Goal: Task Accomplishment & Management: Use online tool/utility

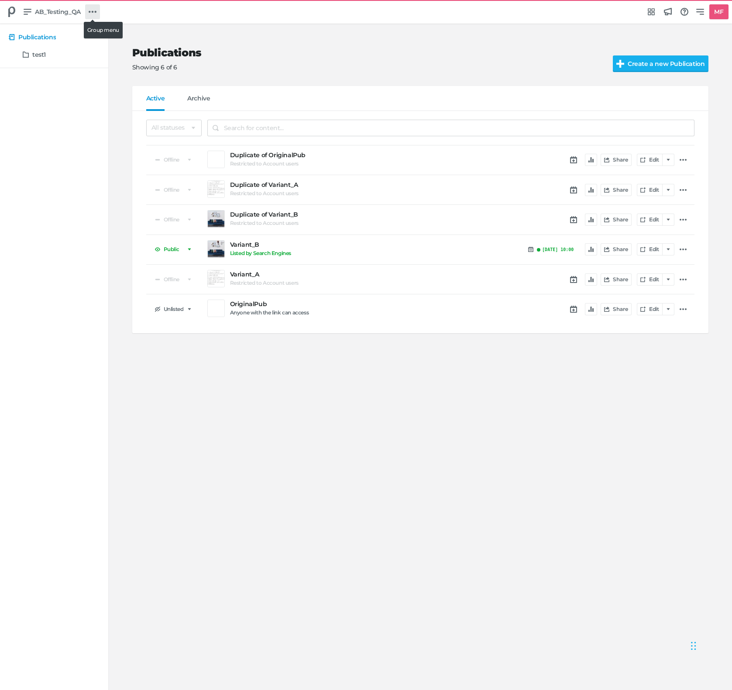
click at [93, 15] on icon at bounding box center [93, 12] width 8 height 8
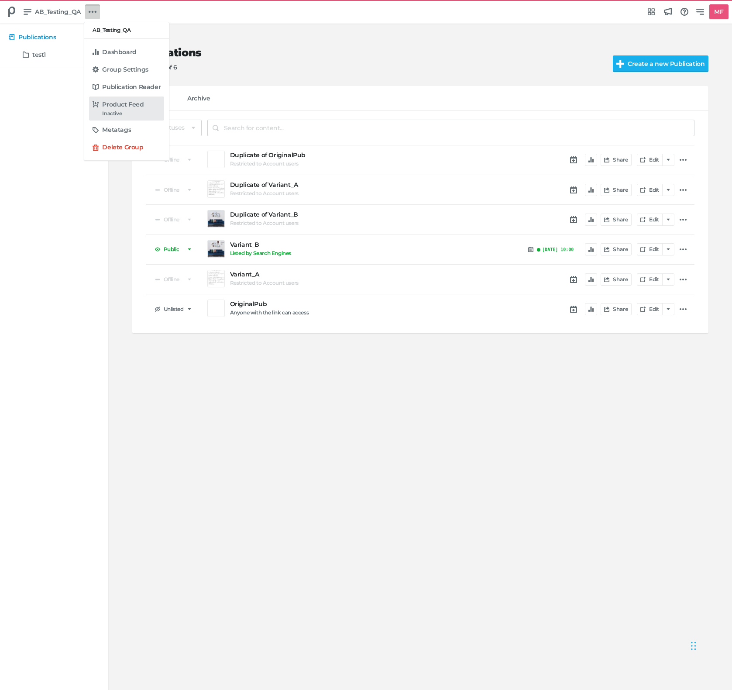
click at [132, 107] on h5 "Product Feed" at bounding box center [122, 104] width 41 height 7
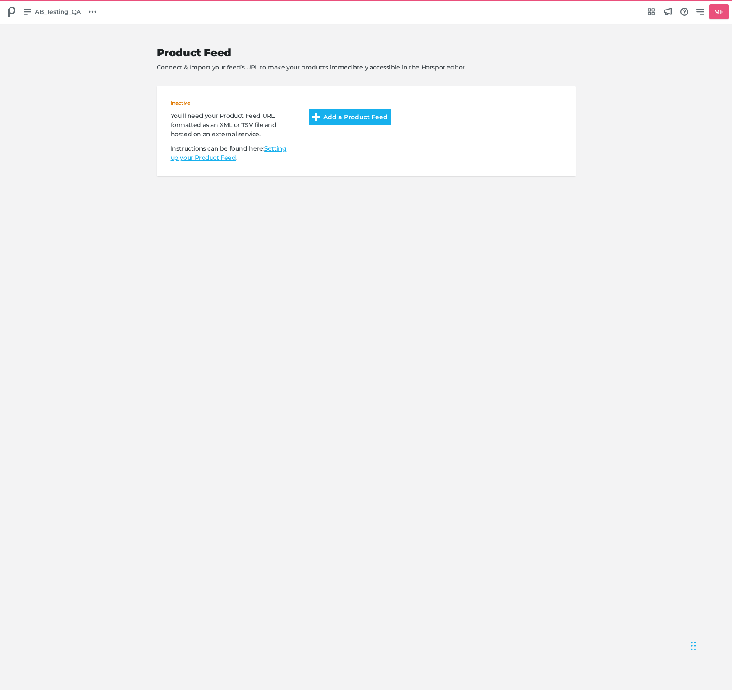
click at [346, 113] on button "Add a Product Feed" at bounding box center [350, 117] width 83 height 17
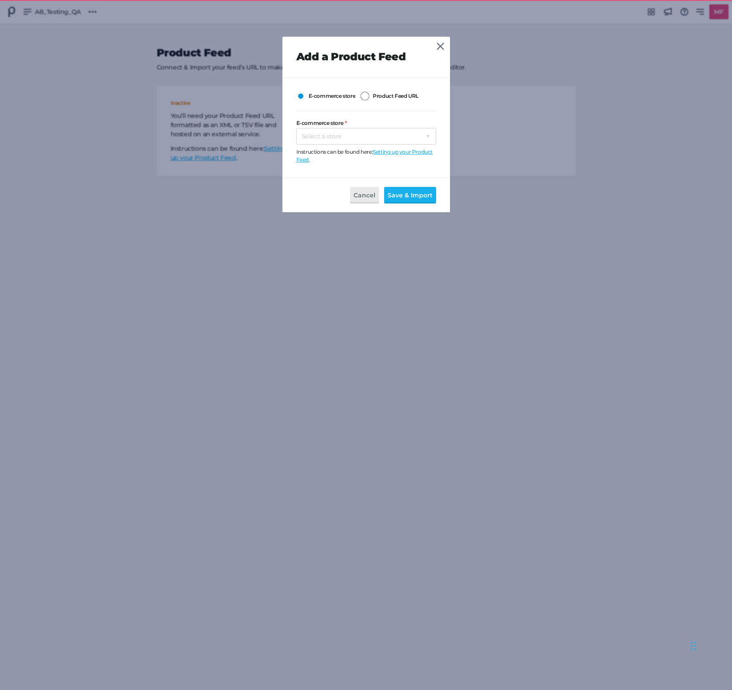
click at [390, 98] on span "Product Feed URL" at bounding box center [396, 96] width 46 height 6
click at [361, 92] on input "Product Feed URL" at bounding box center [361, 92] width 0 height 0
click at [369, 138] on input "Product Feed URL:" at bounding box center [367, 136] width 140 height 17
paste input "[URL][DOMAIN_NAME]"
type input "[URL][DOMAIN_NAME]"
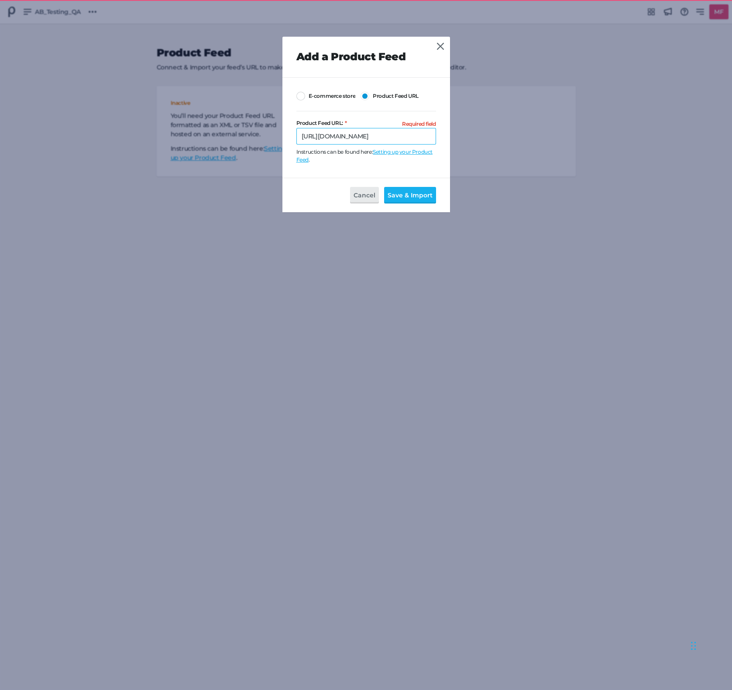
scroll to position [0, 31]
click at [407, 194] on button "Save & Import" at bounding box center [410, 195] width 52 height 17
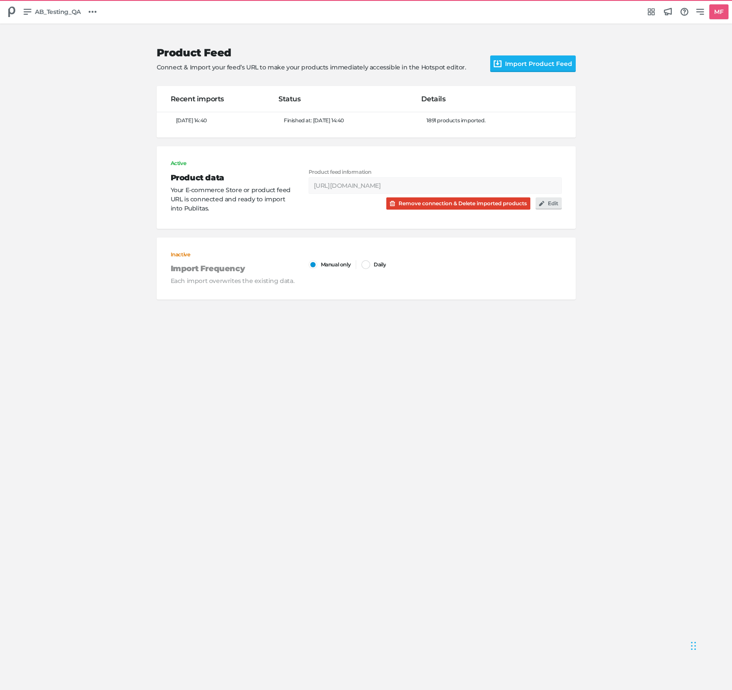
click at [458, 205] on button "Remove connection & Delete imported products" at bounding box center [458, 203] width 144 height 12
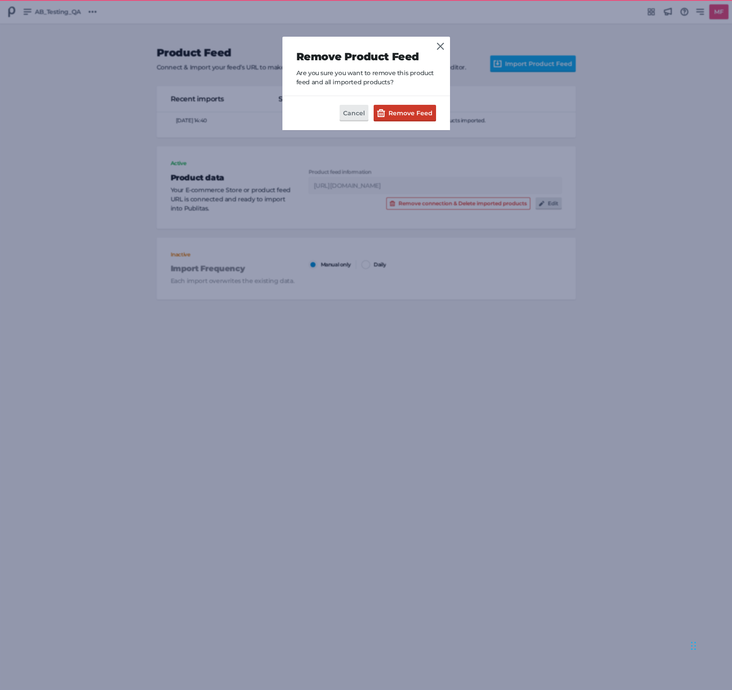
click at [398, 116] on button "Remove Feed" at bounding box center [405, 113] width 62 height 17
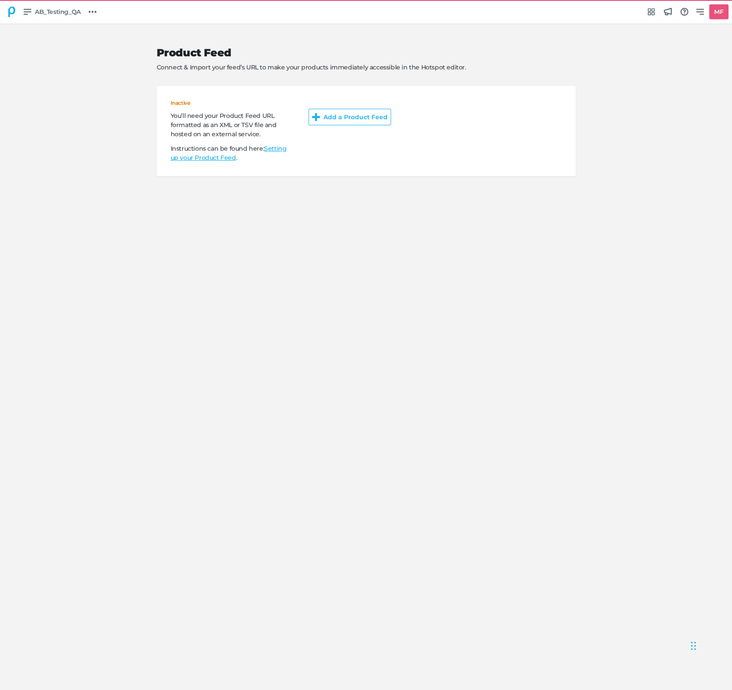
click at [9, 10] on icon at bounding box center [11, 12] width 7 height 10
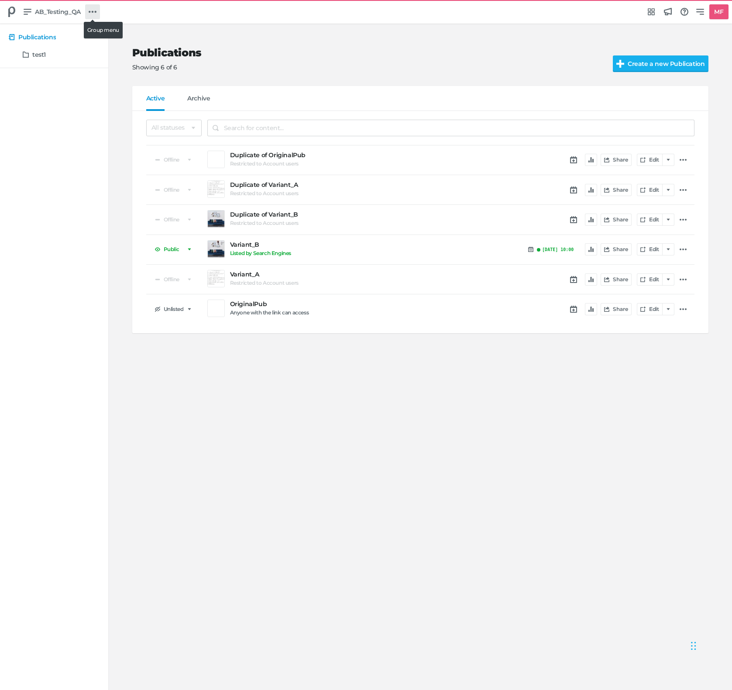
click at [94, 12] on icon at bounding box center [93, 12] width 8 height 2
click at [116, 105] on h5 "Product Libraries" at bounding box center [128, 104] width 52 height 7
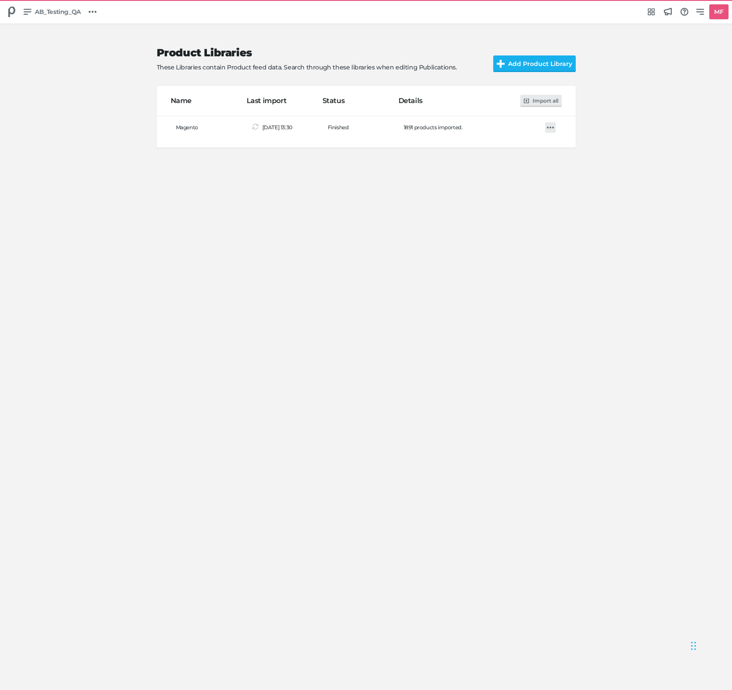
click at [553, 126] on icon at bounding box center [550, 127] width 7 height 7
click at [367, 528] on div "Import Edit Delete" at bounding box center [366, 345] width 732 height 690
click at [549, 130] on icon at bounding box center [550, 127] width 7 height 7
click at [561, 147] on div "Import" at bounding box center [569, 147] width 31 height 9
click at [549, 127] on icon at bounding box center [550, 127] width 7 height 7
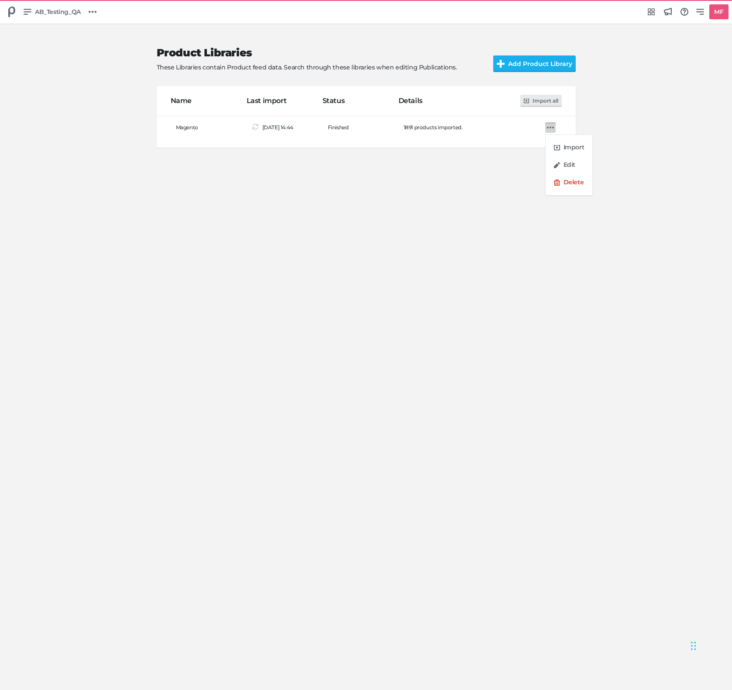
click at [445, 321] on div "Import Edit Delete" at bounding box center [366, 345] width 732 height 690
